Goal: Navigation & Orientation: Find specific page/section

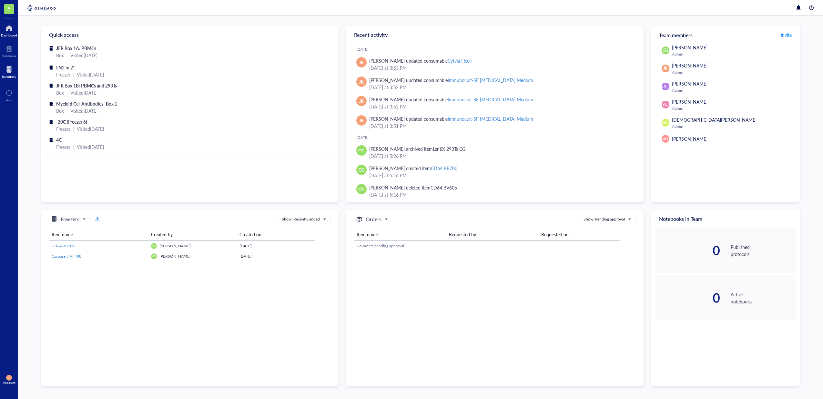
click at [7, 65] on div at bounding box center [9, 69] width 14 height 10
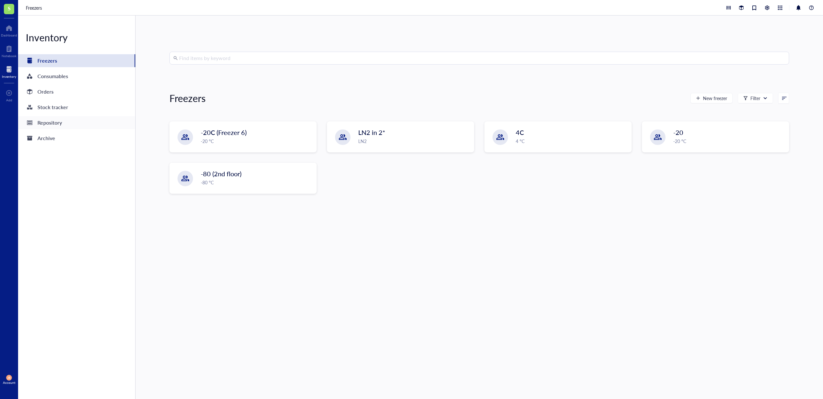
click at [41, 117] on div "Repository" at bounding box center [76, 122] width 117 height 13
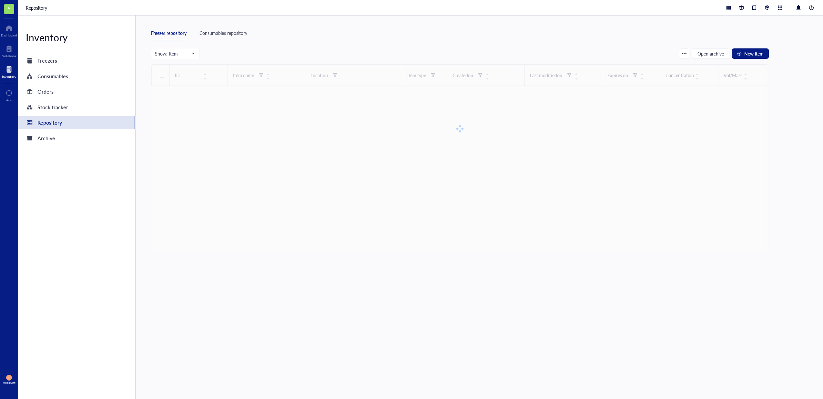
click at [230, 32] on div "Consumables repository" at bounding box center [223, 32] width 48 height 7
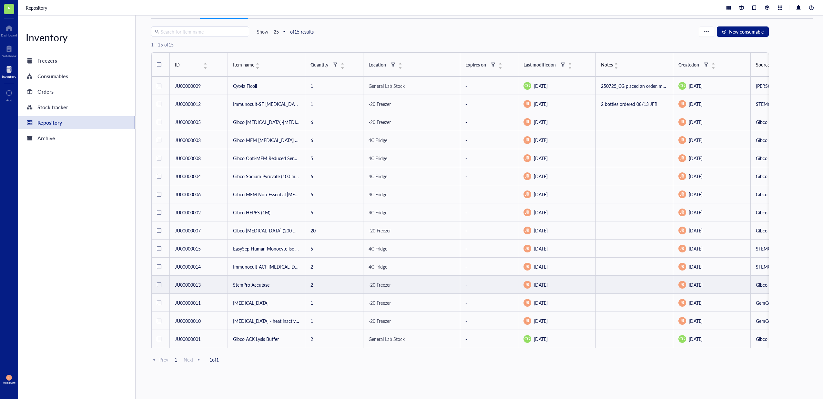
scroll to position [22, 0]
click at [199, 359] on div at bounding box center [199, 359] width 6 height 6
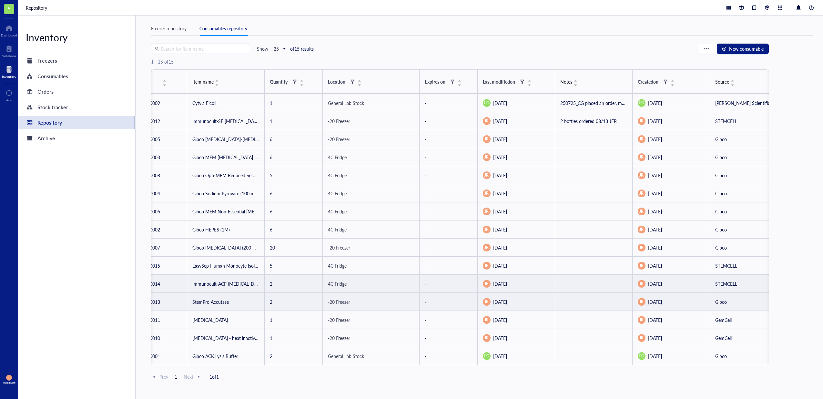
scroll to position [0, 0]
